Goal: Task Accomplishment & Management: Manage account settings

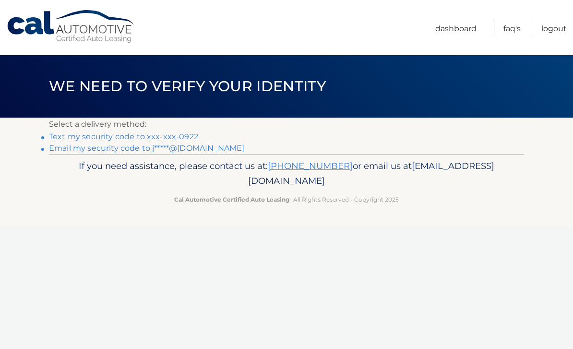
click at [181, 133] on link "Text my security code to xxx-xxx-0922" at bounding box center [123, 136] width 149 height 9
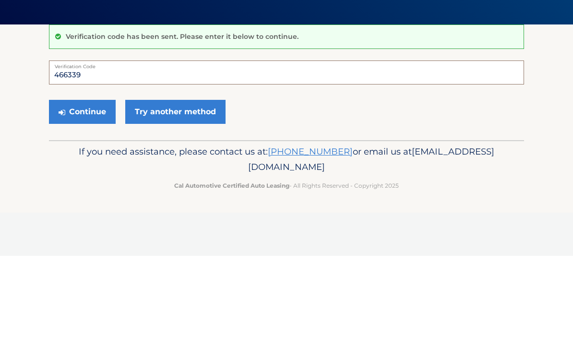
type input "466339"
click at [89, 193] on button "Continue" at bounding box center [82, 205] width 67 height 24
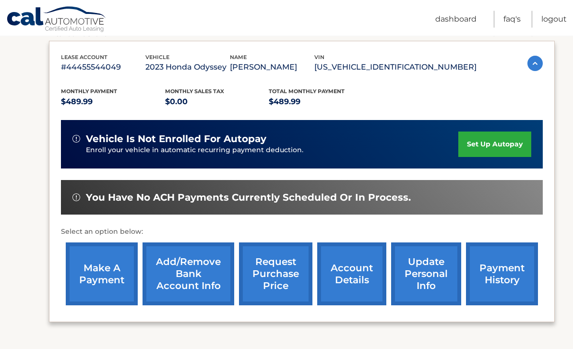
scroll to position [158, 0]
click at [282, 276] on link "request purchase price" at bounding box center [275, 273] width 73 height 63
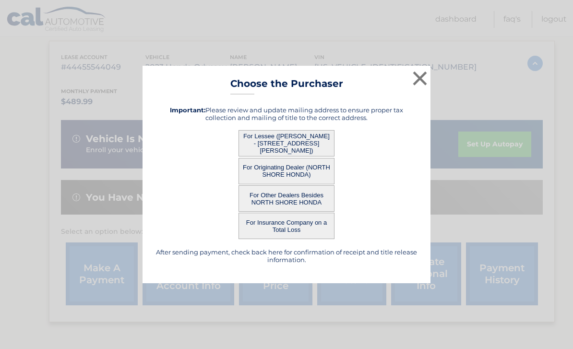
click at [310, 156] on button "For Lessee ([PERSON_NAME] - [STREET_ADDRESS][PERSON_NAME])" at bounding box center [286, 143] width 96 height 26
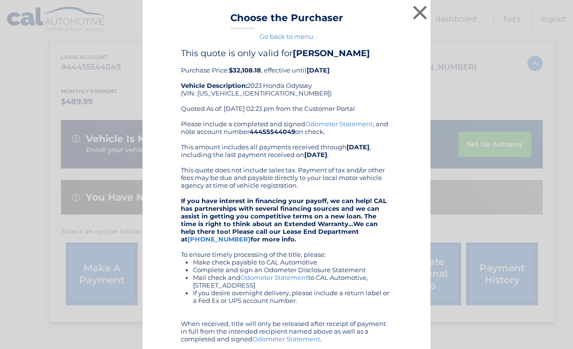
click at [423, 6] on button "×" at bounding box center [419, 12] width 19 height 19
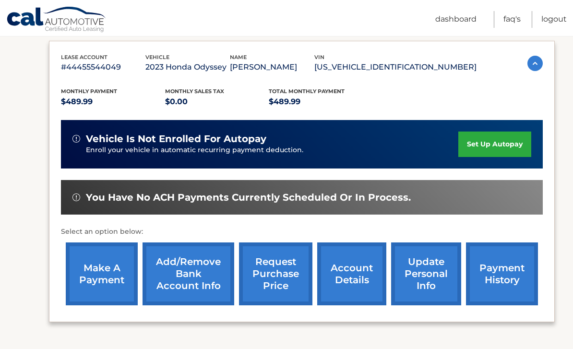
click at [274, 282] on link "request purchase price" at bounding box center [275, 273] width 73 height 63
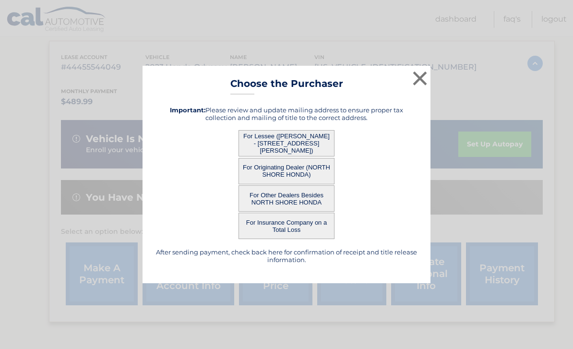
click at [271, 212] on button "For Other Dealers Besides NORTH SHORE HONDA" at bounding box center [286, 198] width 96 height 26
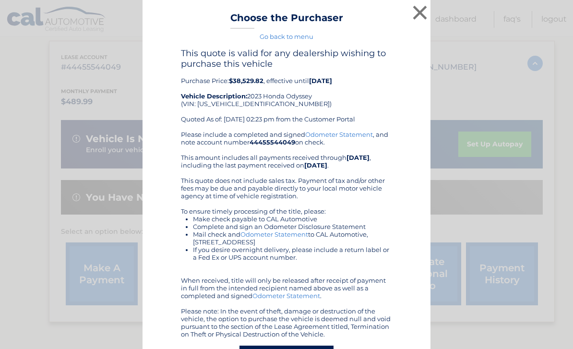
click at [292, 217] on li "Make check payable to CAL Automotive" at bounding box center [292, 219] width 199 height 8
click at [414, 9] on button "×" at bounding box center [419, 12] width 19 height 19
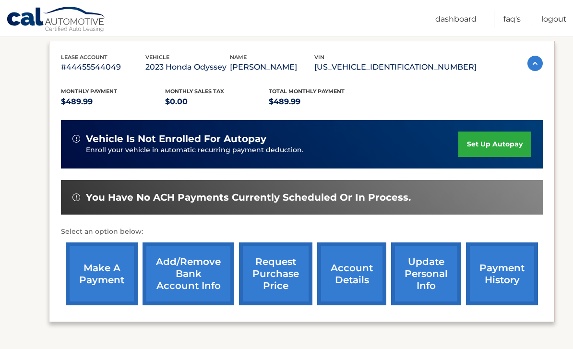
click at [355, 275] on link "account details" at bounding box center [351, 273] width 69 height 63
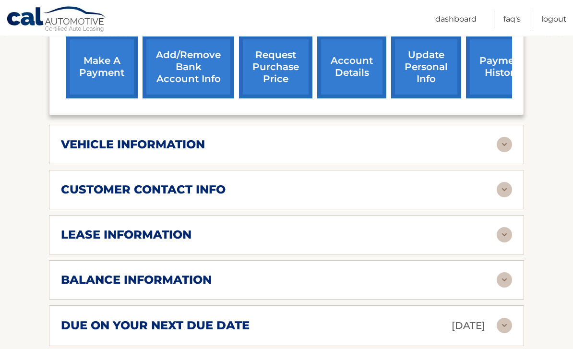
scroll to position [391, 0]
click at [504, 227] on img at bounding box center [503, 234] width 15 height 15
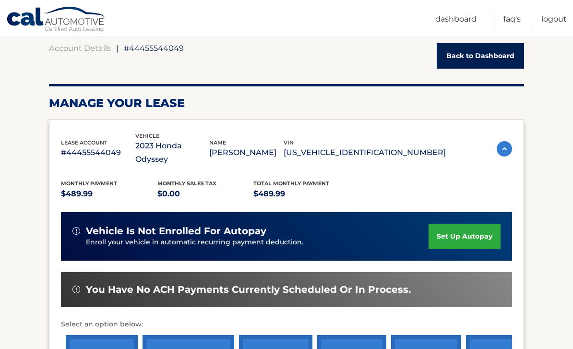
scroll to position [91, 0]
